Goal: Task Accomplishment & Management: Manage account settings

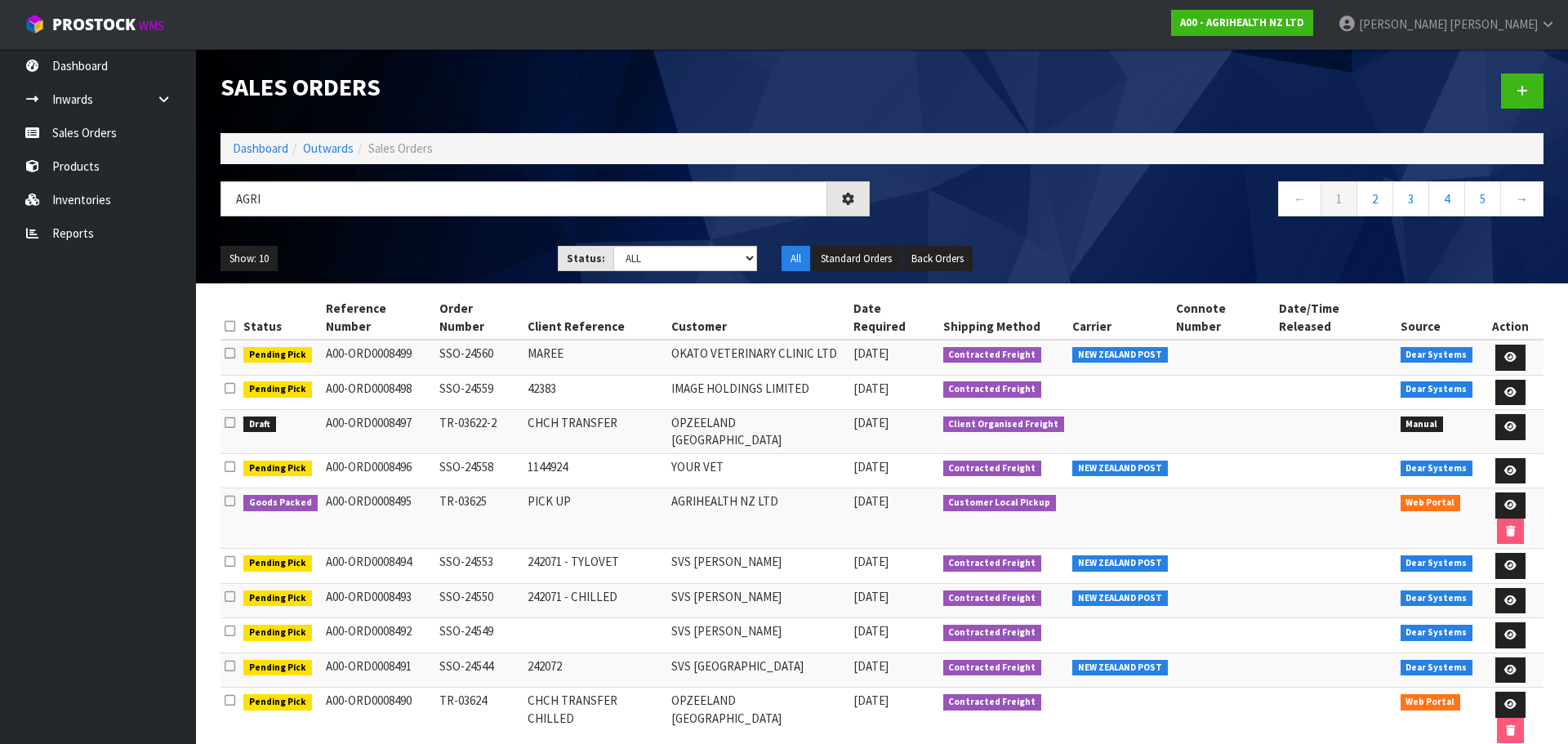
type input "AGRI"
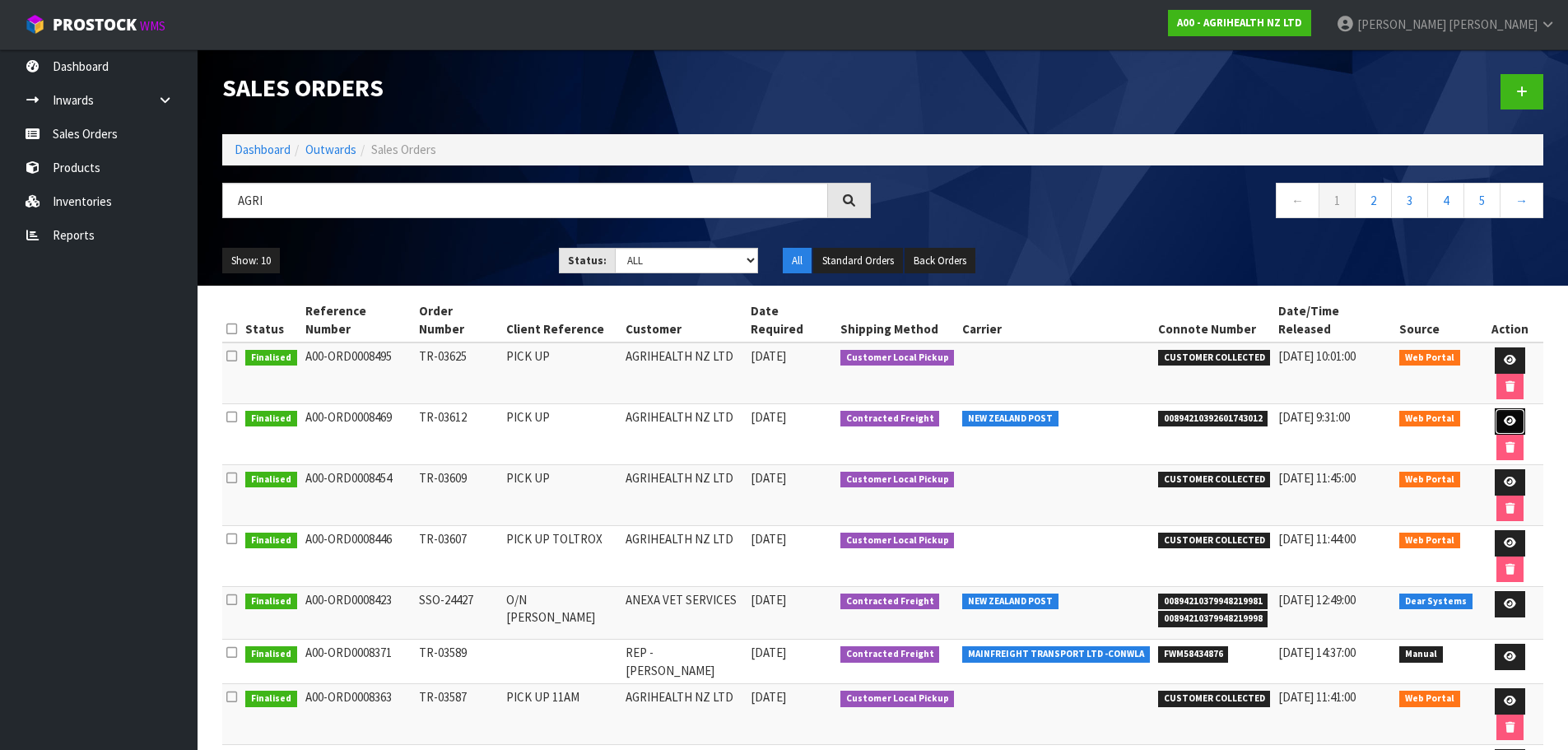
click at [1504, 416] on icon at bounding box center [1511, 422] width 13 height 11
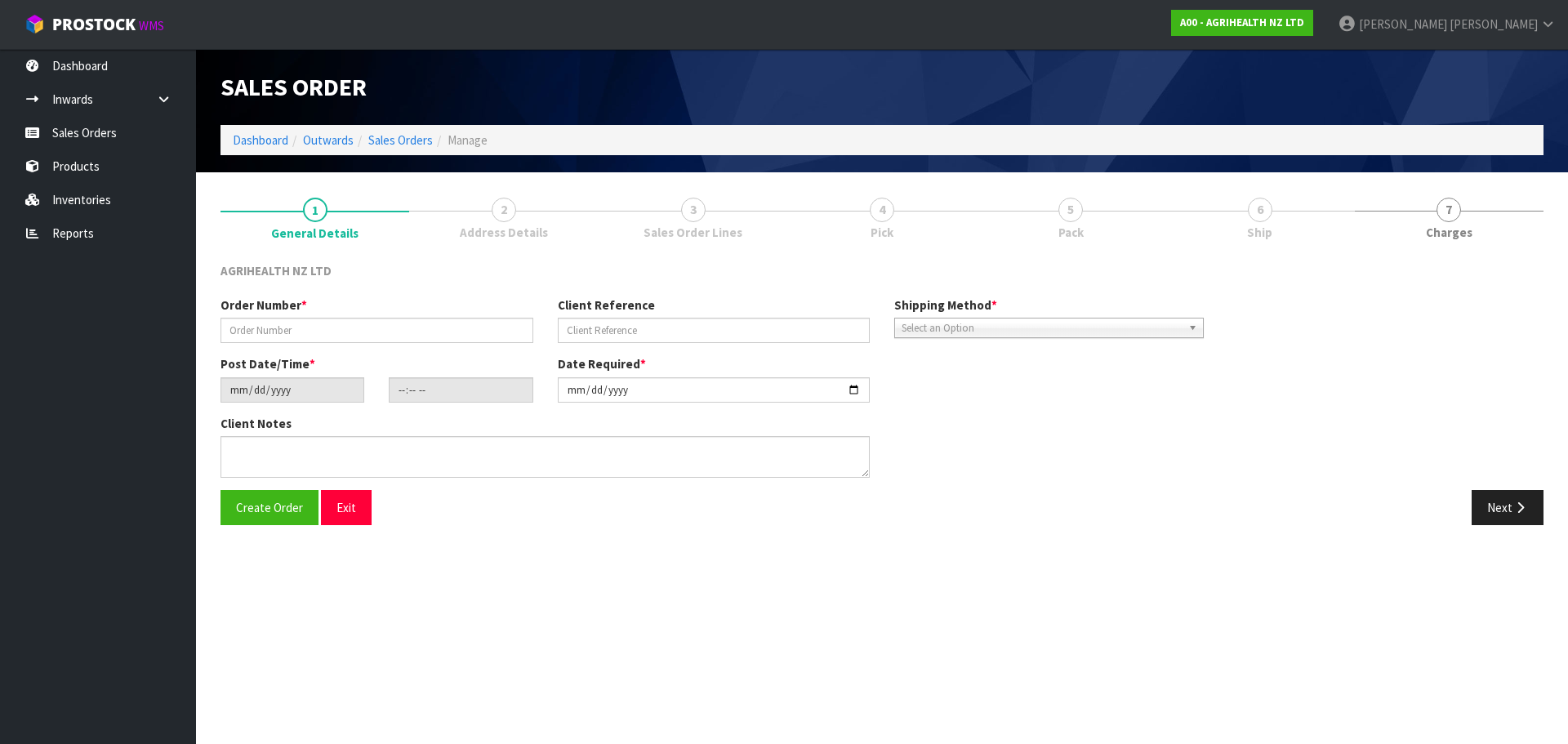
type input "TR-03612"
type input "PICK UP"
type input "[DATE]"
type input "14:02:00.000"
type input "[DATE]"
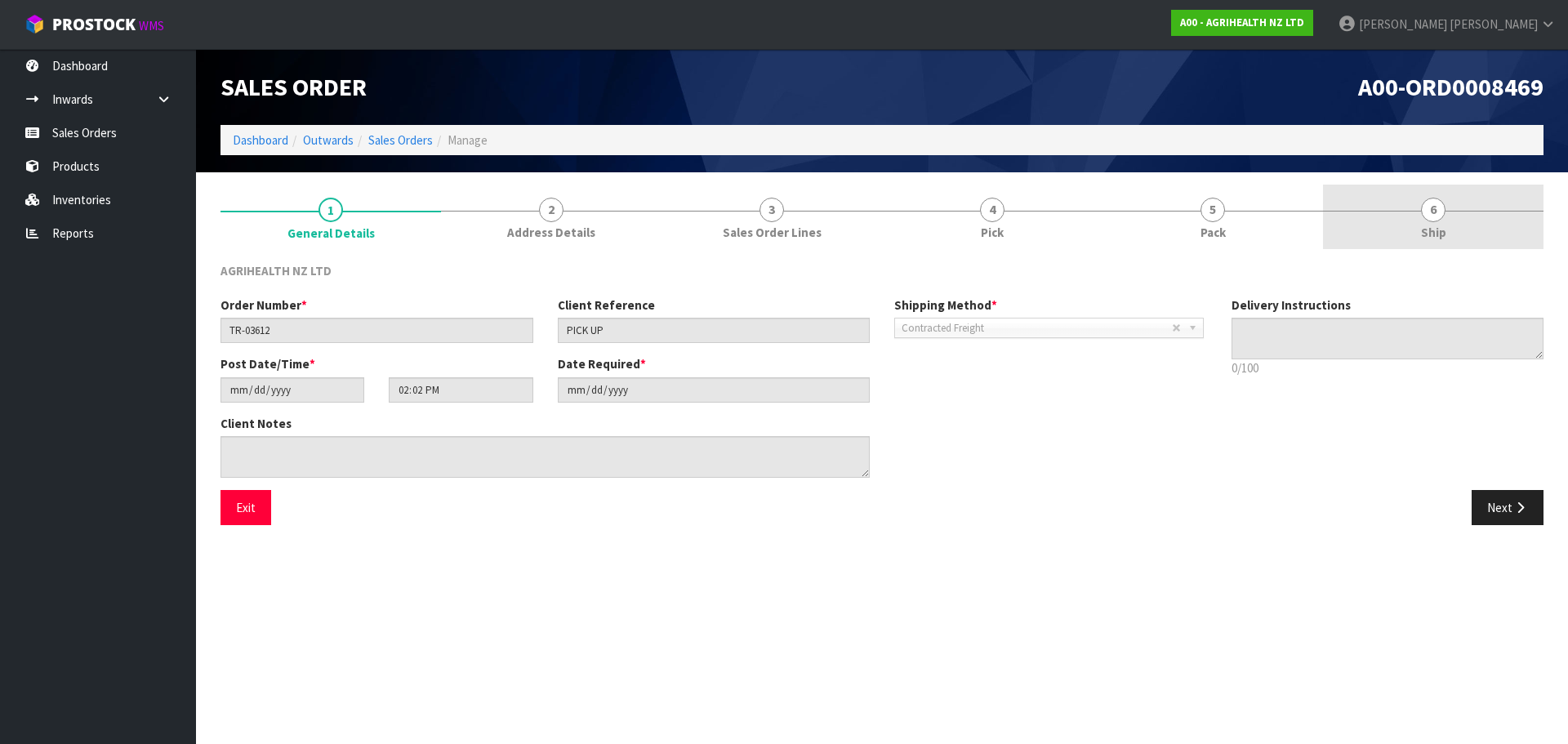
click at [1487, 222] on link "6 Ship" at bounding box center [1433, 216] width 221 height 64
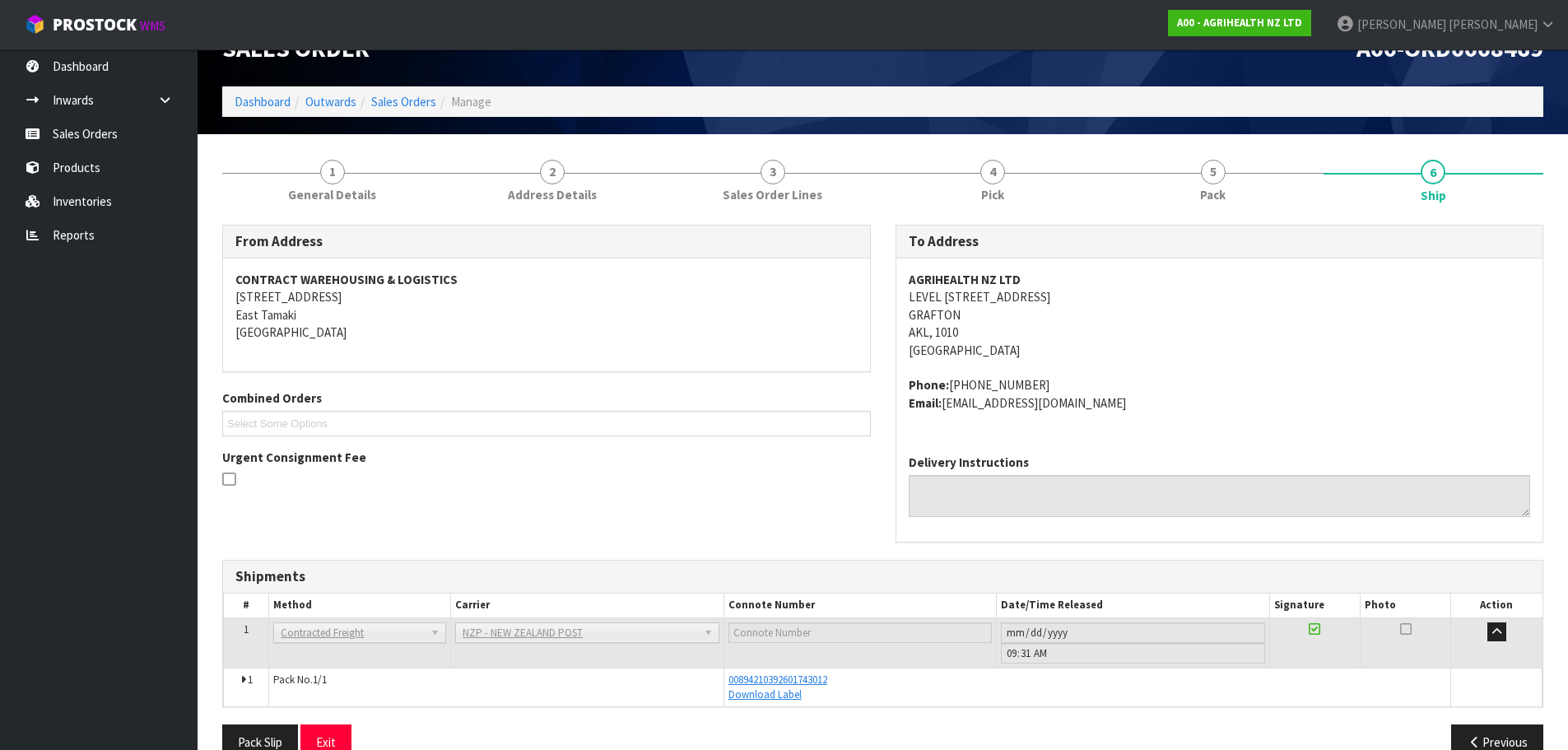
scroll to position [75, 0]
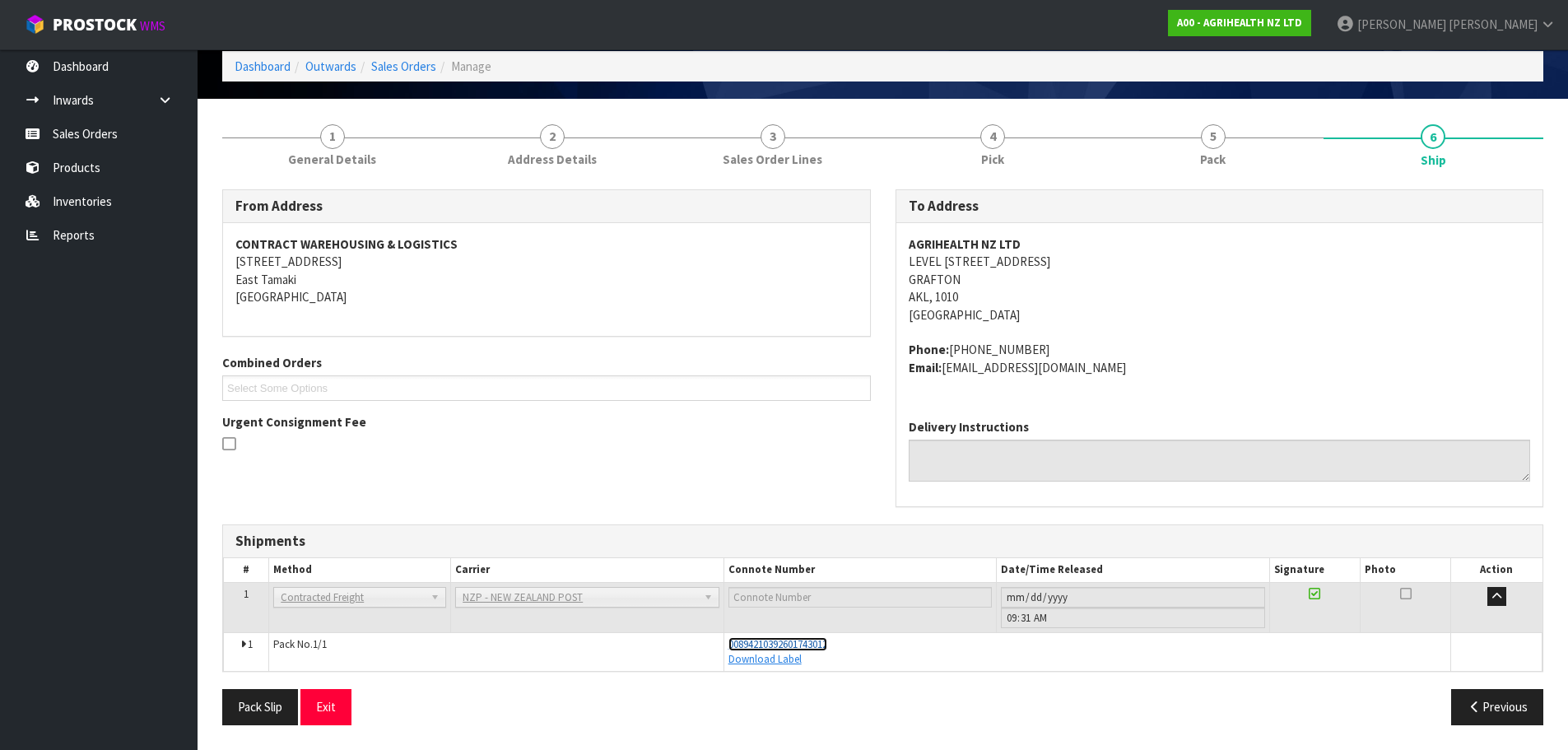
click at [823, 643] on span "00894210392601743012" at bounding box center [778, 644] width 99 height 14
